Goal: Task Accomplishment & Management: Manage account settings

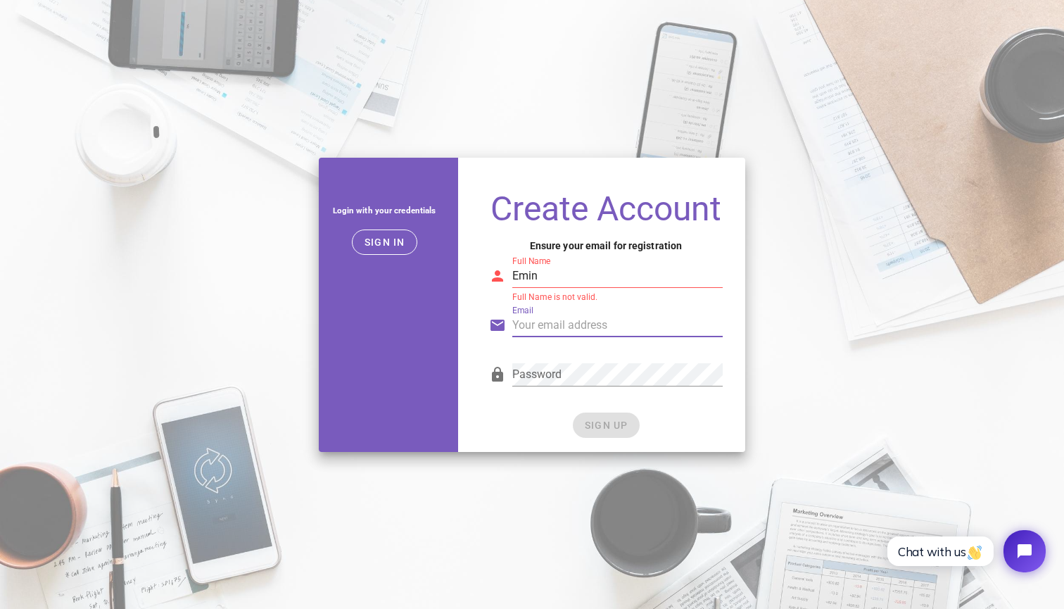
click at [564, 280] on input "Emin" at bounding box center [617, 276] width 210 height 23
type input "Emin Abd"
type input "emin.abdulalimov@gmail.com"
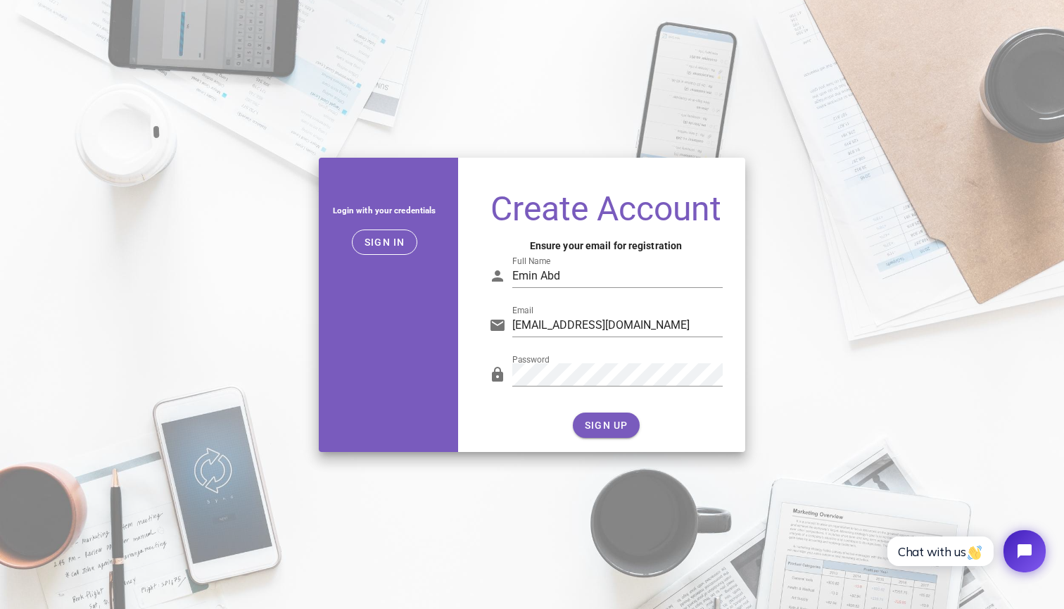
click at [488, 411] on div "Create Account Ensure your email for registration Full Name Emin Abd Email emin…" at bounding box center [606, 316] width 279 height 272
click at [605, 429] on span "SIGN UP" at bounding box center [606, 424] width 44 height 11
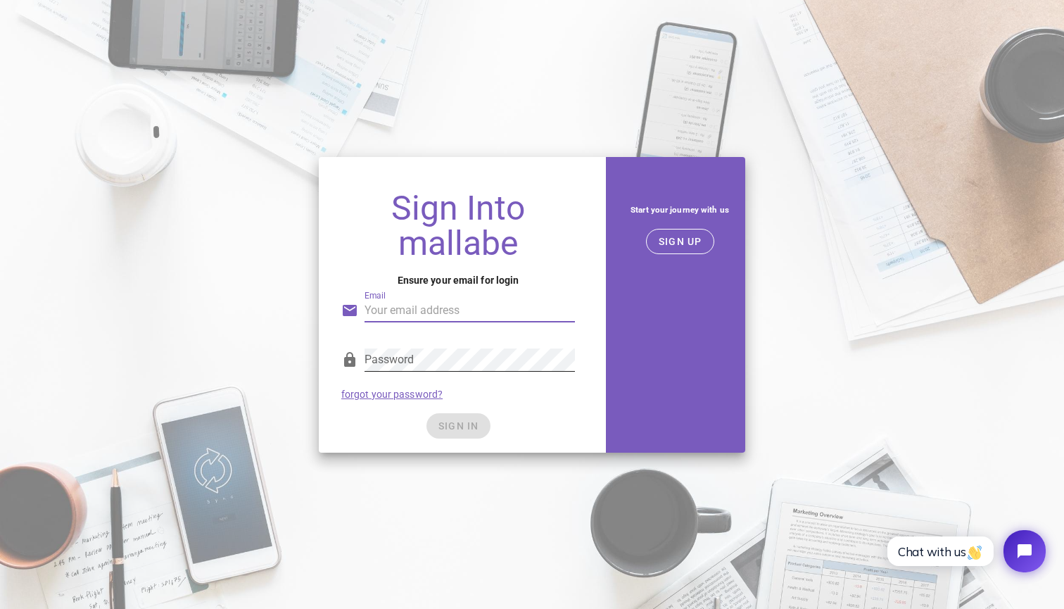
type input "emin.abdulalimov@gmail.com"
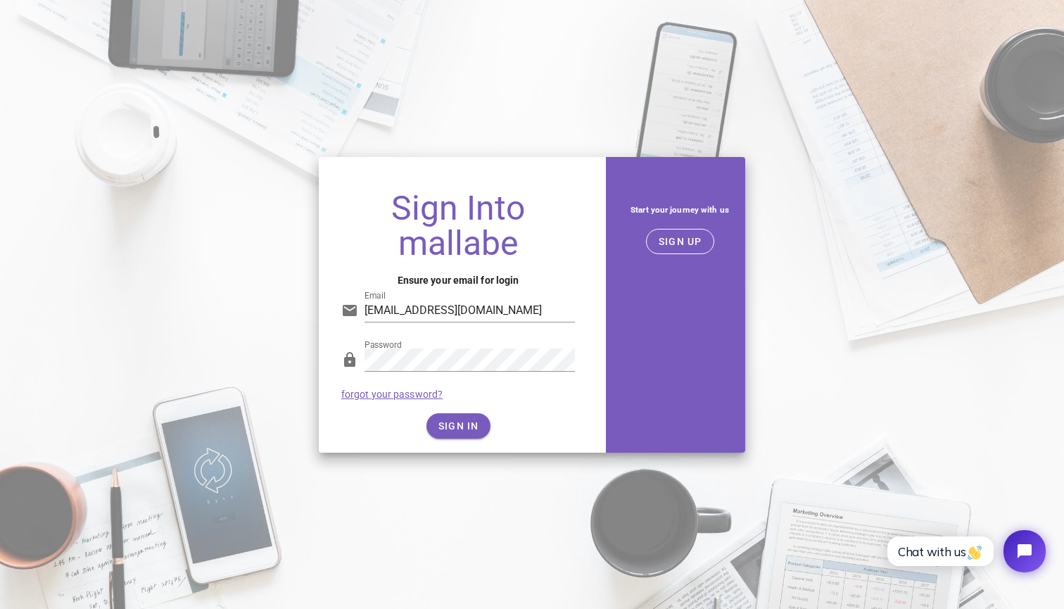
click at [355, 263] on div "Sign Into mallabe Ensure your email for login Email emin.abdulalimov@gmail.com …" at bounding box center [458, 315] width 279 height 273
click at [449, 431] on span "SIGN IN" at bounding box center [459, 425] width 42 height 11
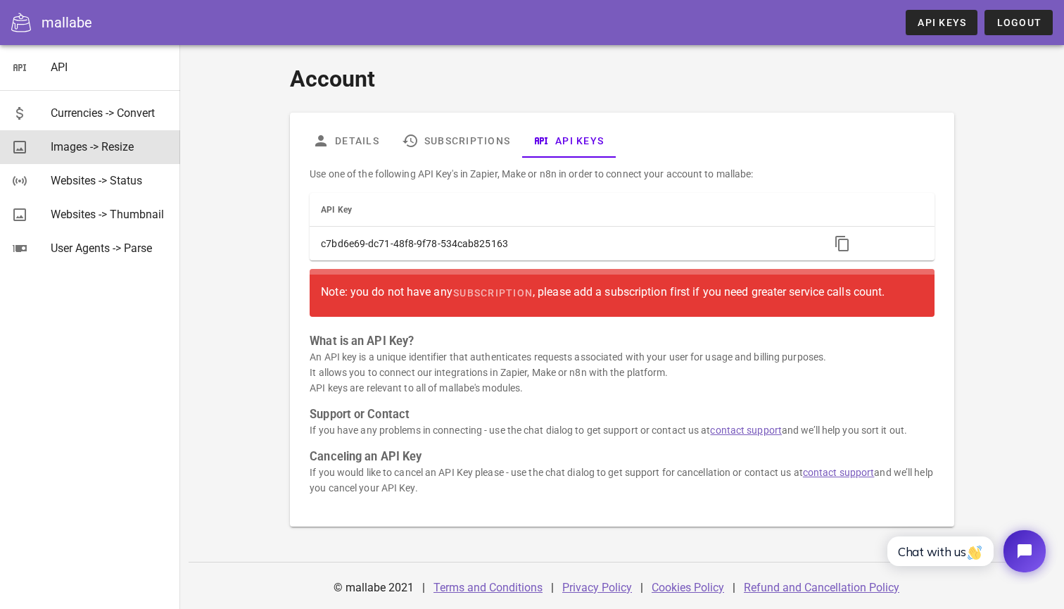
click at [93, 151] on div "Images -> Resize" at bounding box center [110, 146] width 118 height 13
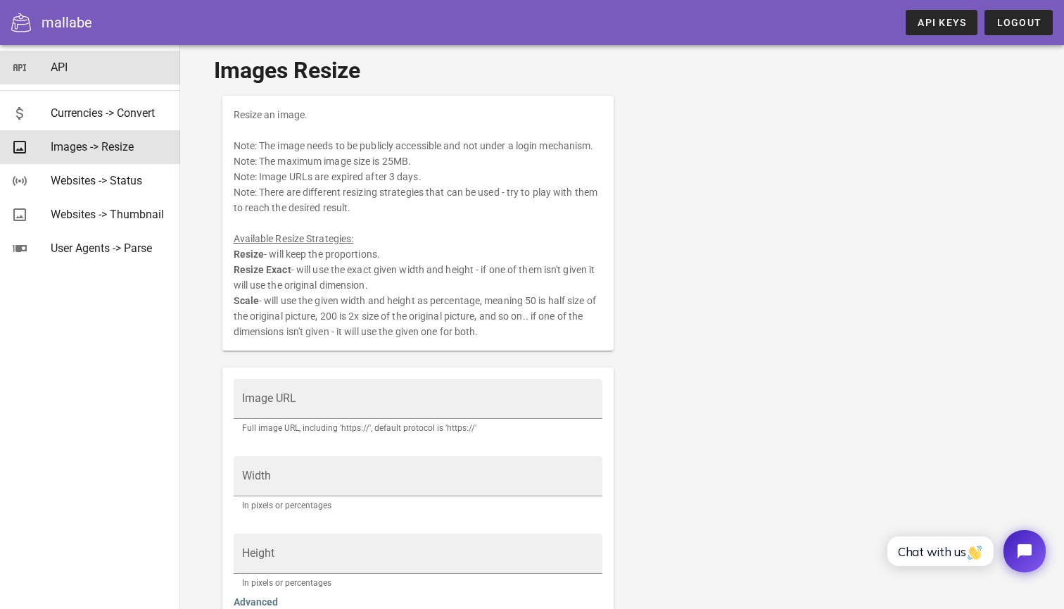
click at [58, 70] on div "API" at bounding box center [110, 67] width 118 height 13
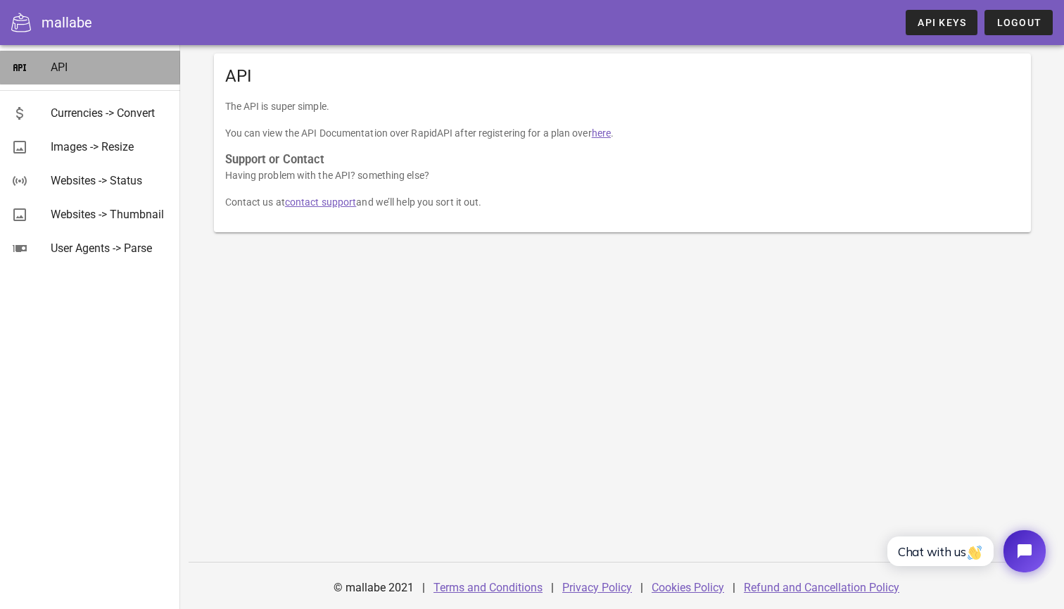
click at [19, 70] on icon at bounding box center [19, 67] width 17 height 17
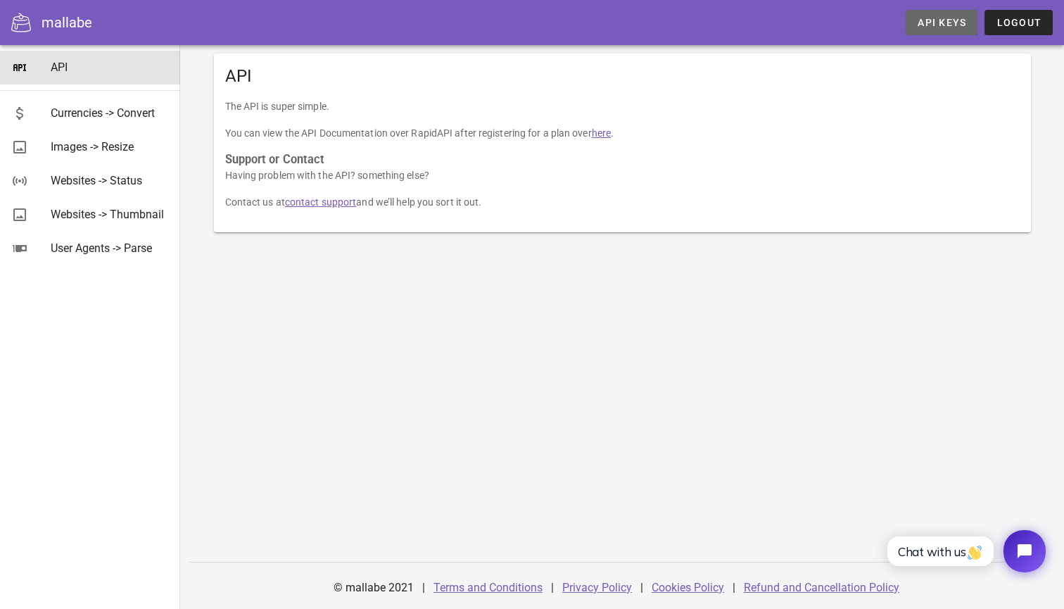
click at [935, 28] on link "API Keys" at bounding box center [942, 22] width 72 height 25
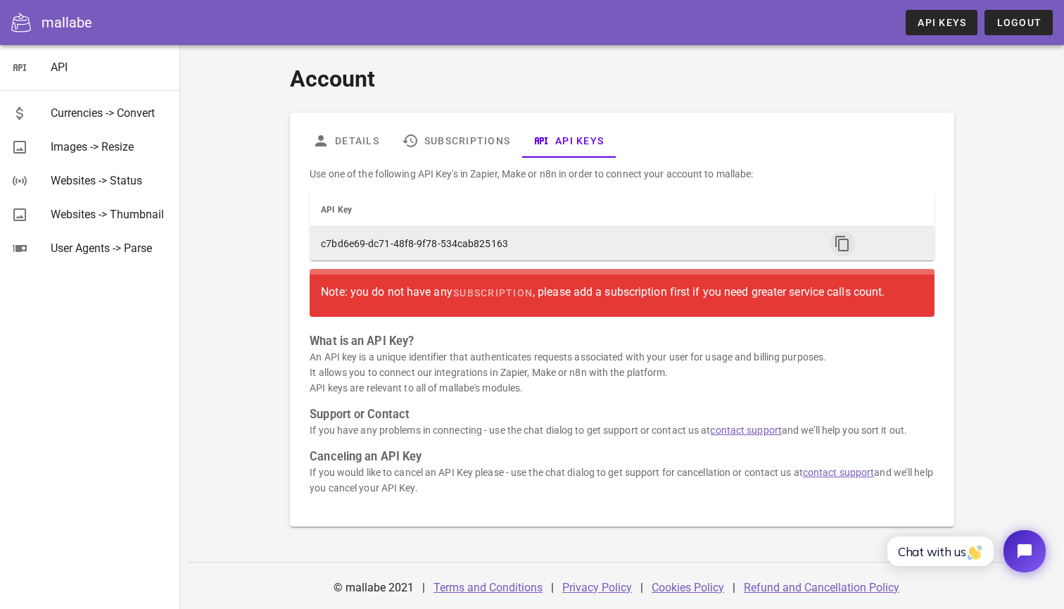
click at [847, 251] on icon "button" at bounding box center [842, 243] width 17 height 17
click at [841, 246] on icon "button" at bounding box center [842, 243] width 17 height 17
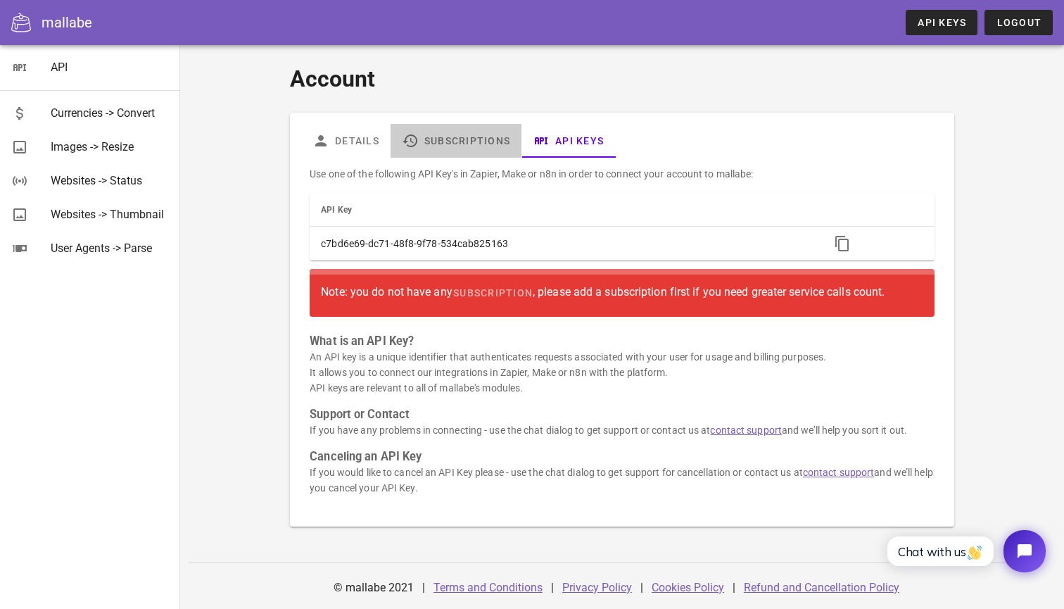
click at [441, 139] on link "Subscriptions" at bounding box center [456, 141] width 131 height 34
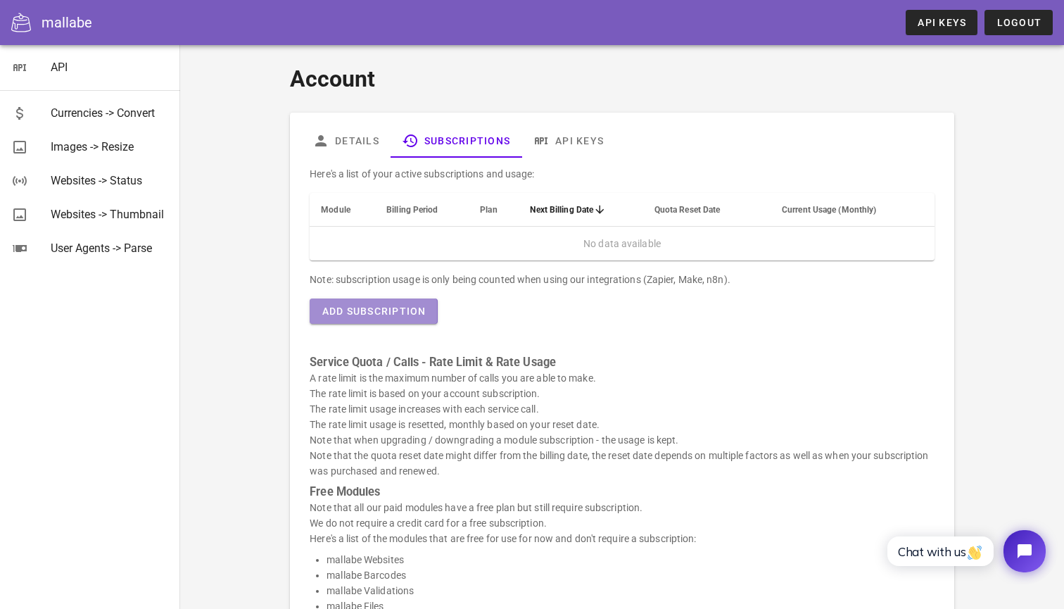
click at [400, 313] on span "Add Subscription" at bounding box center [373, 310] width 105 height 11
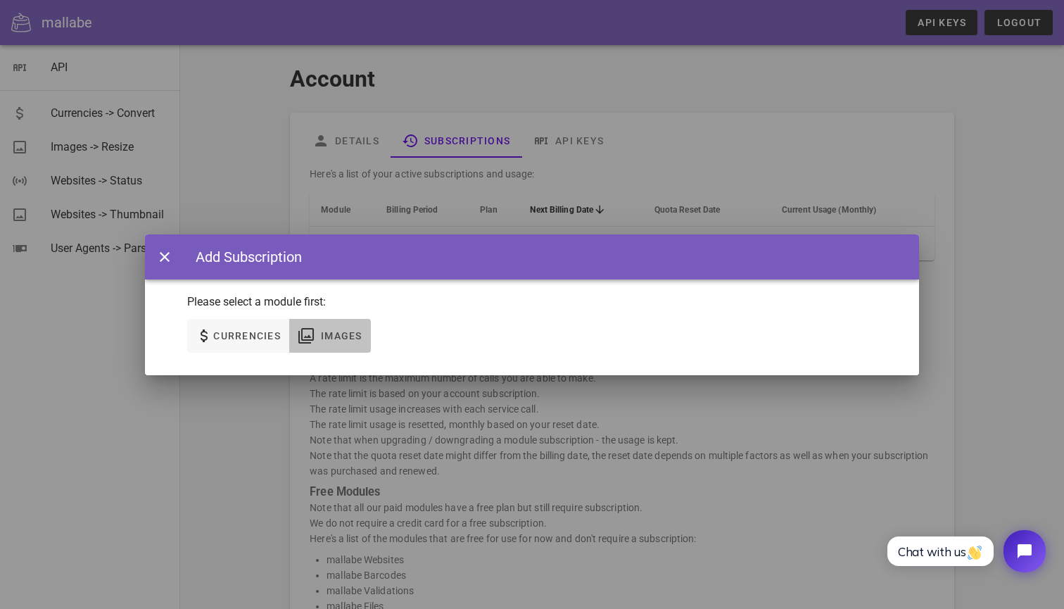
click at [325, 331] on span "Images" at bounding box center [341, 335] width 42 height 11
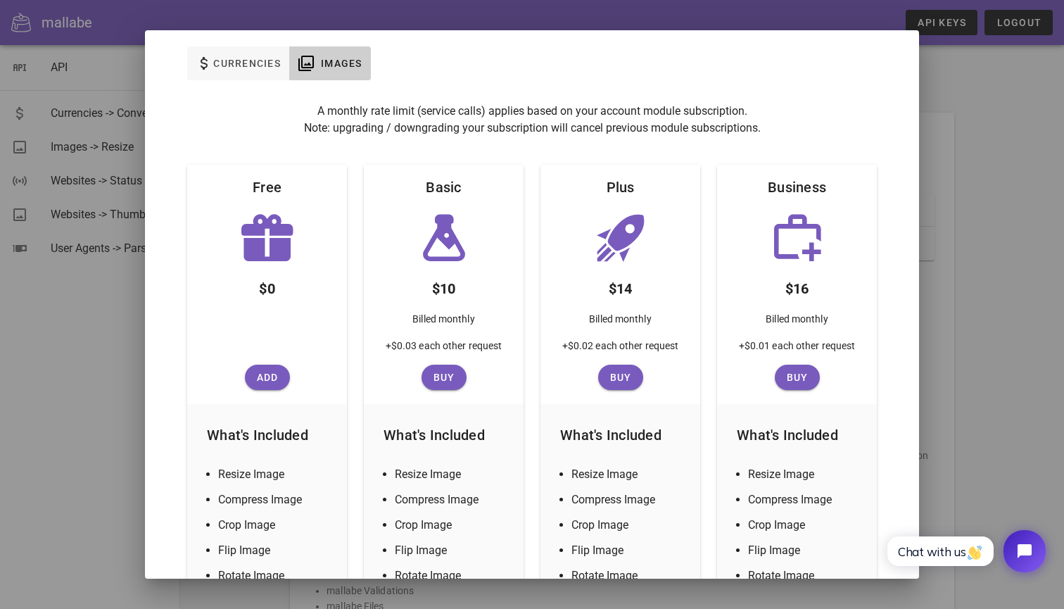
scroll to position [96, 0]
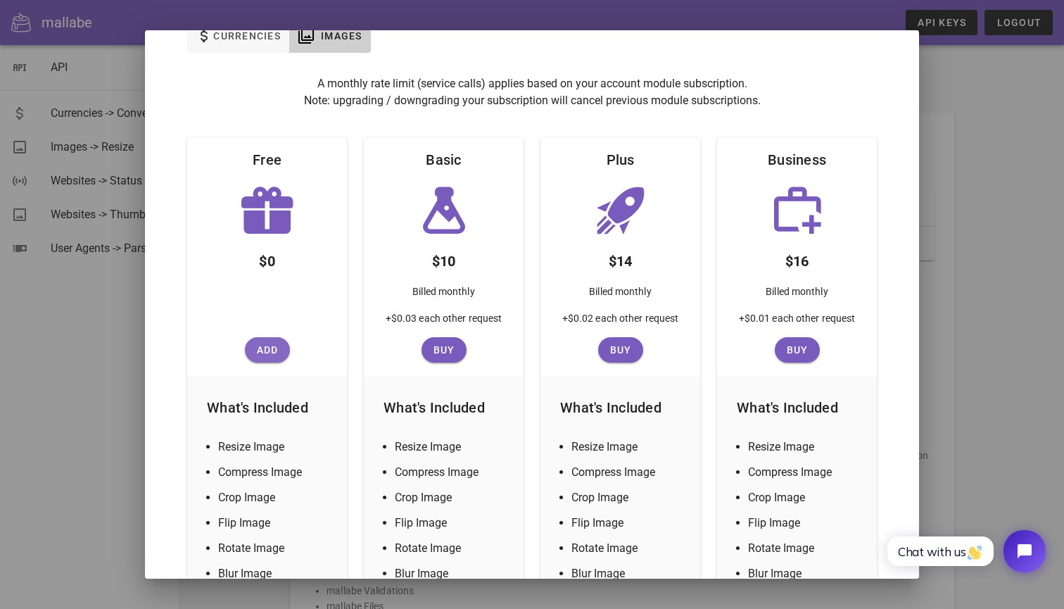
click at [265, 355] on span "Add" at bounding box center [268, 349] width 34 height 11
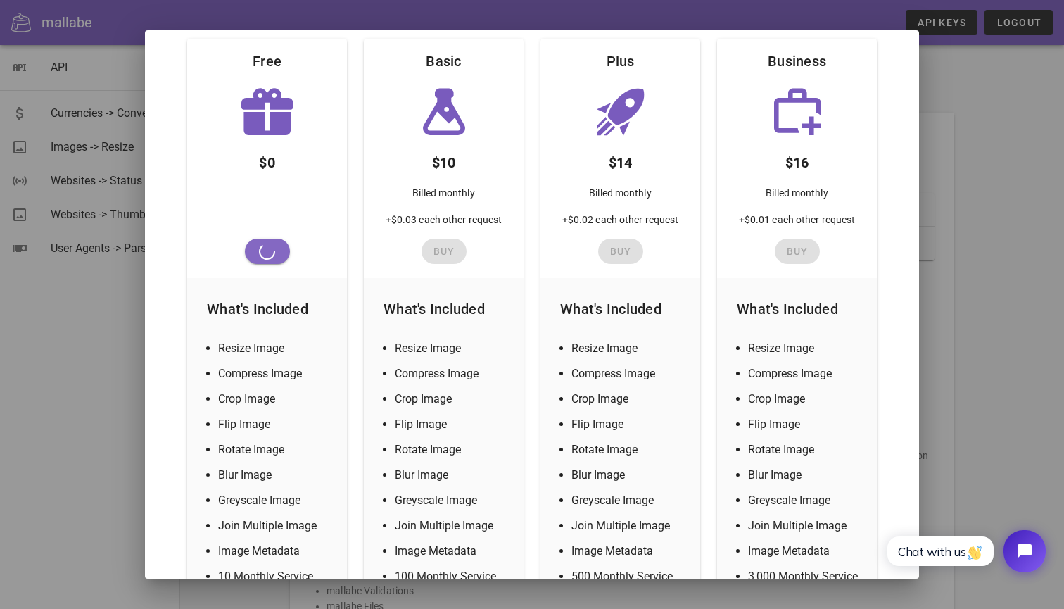
scroll to position [232, 0]
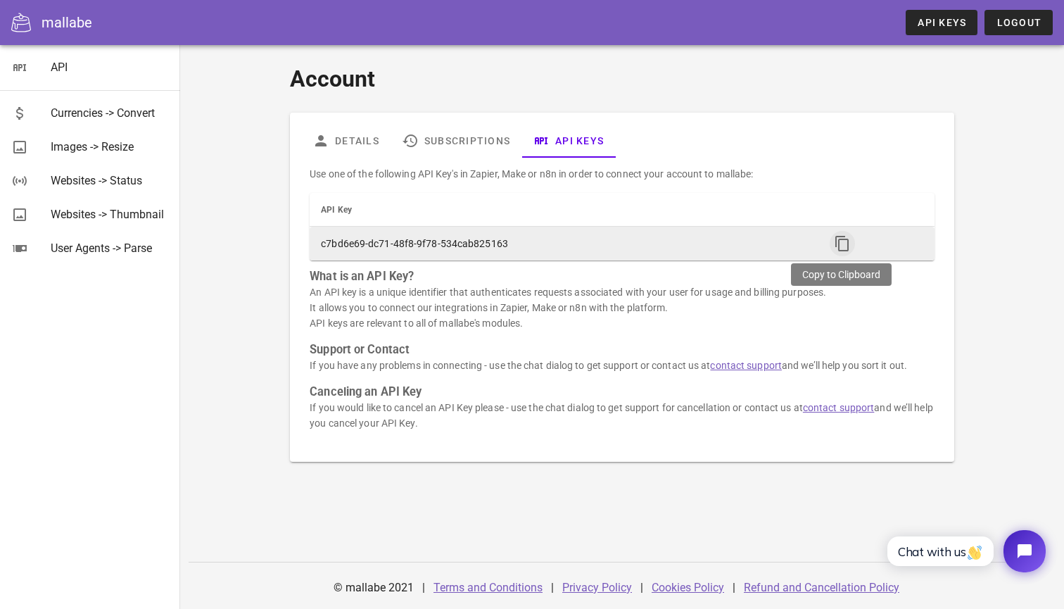
click at [838, 247] on icon "button" at bounding box center [842, 243] width 17 height 17
